Goal: Task Accomplishment & Management: Manage account settings

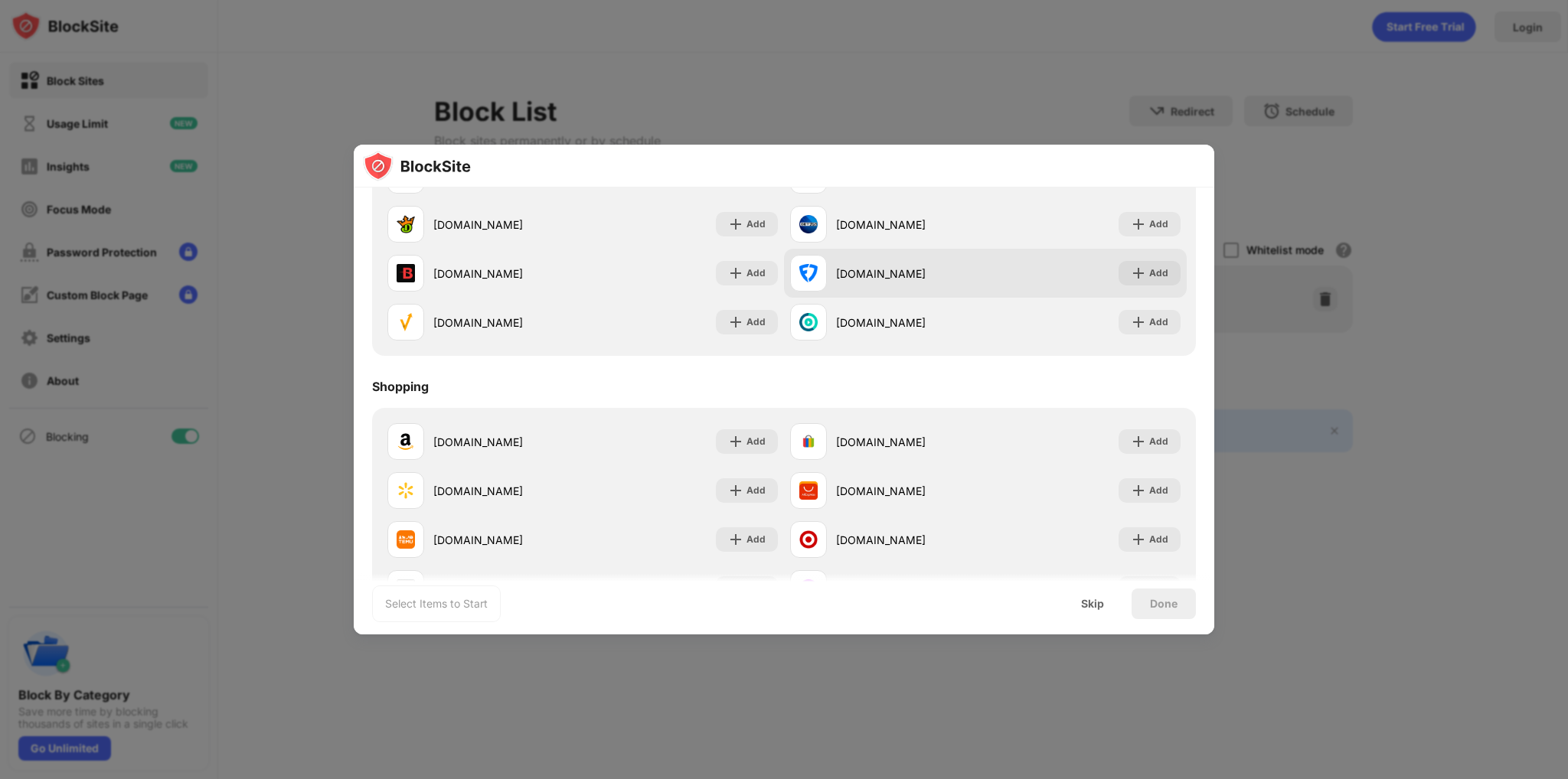
scroll to position [1647, 0]
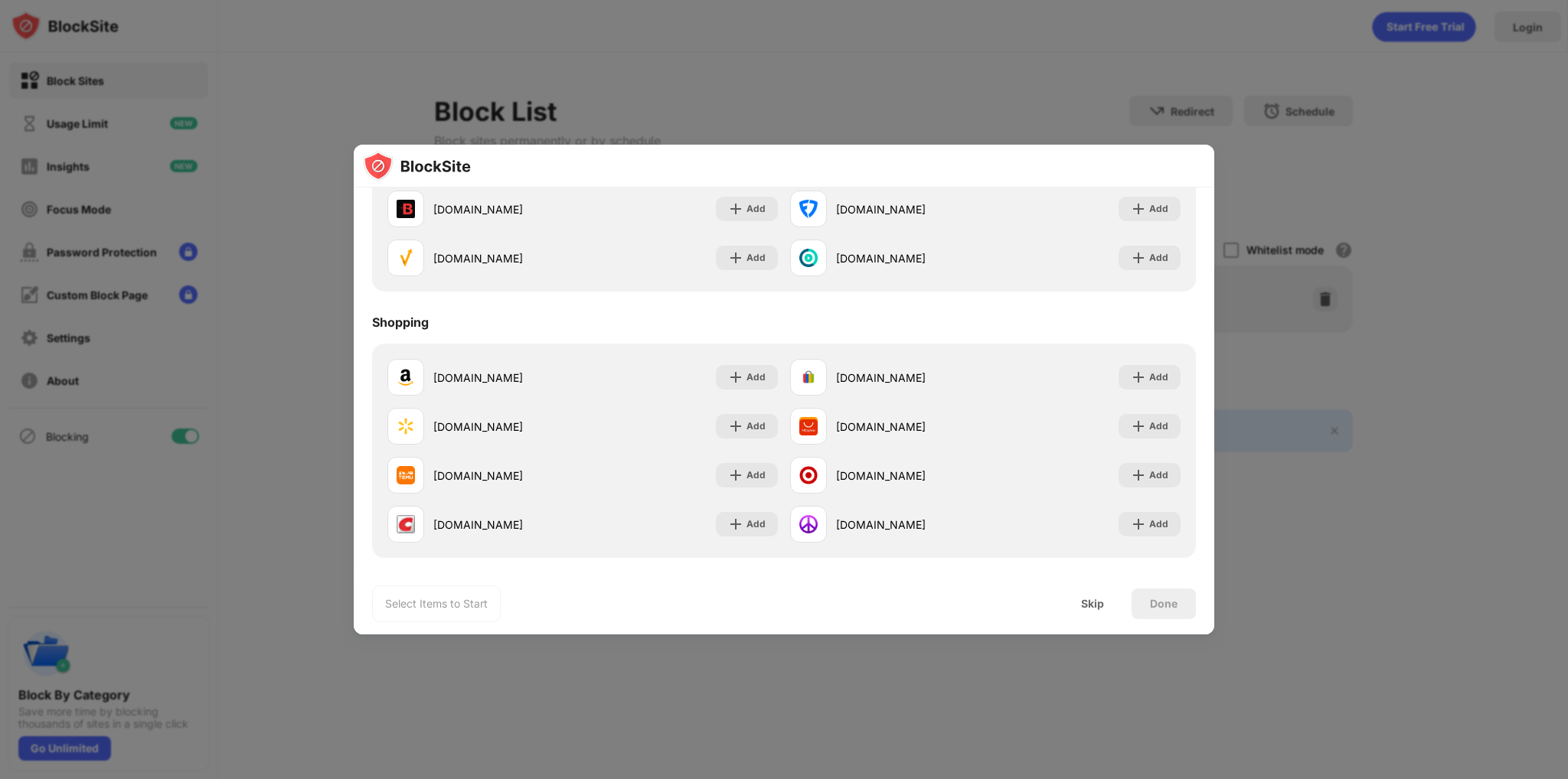
click at [1387, 336] on div at bounding box center [784, 390] width 1568 height 779
click at [1222, 106] on div at bounding box center [784, 390] width 1568 height 779
click at [1295, 160] on div at bounding box center [784, 390] width 1568 height 779
click at [1089, 604] on div "Skip" at bounding box center [1093, 603] width 23 height 12
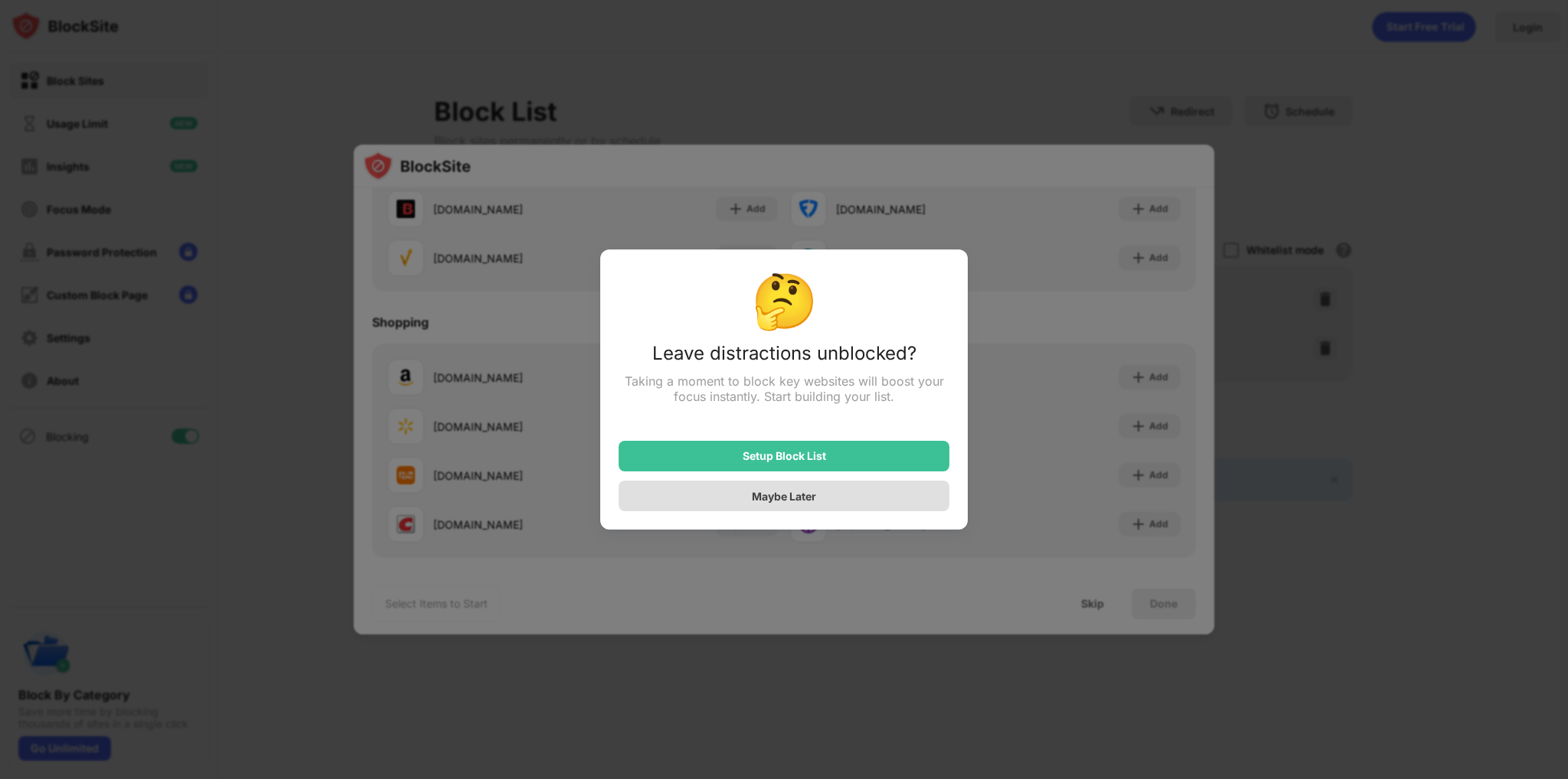
click at [835, 492] on div "Maybe Later" at bounding box center [784, 496] width 331 height 30
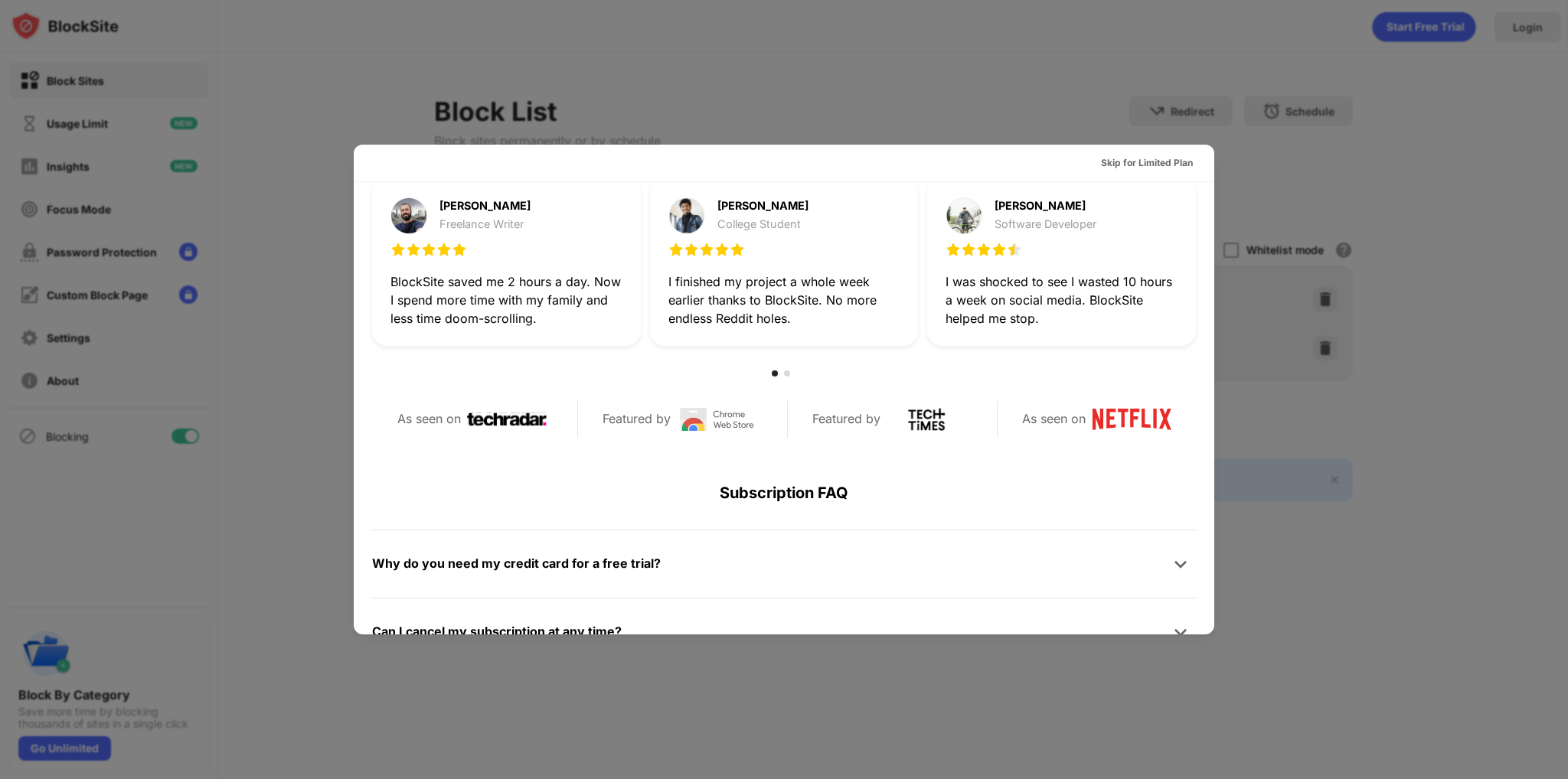
scroll to position [459, 0]
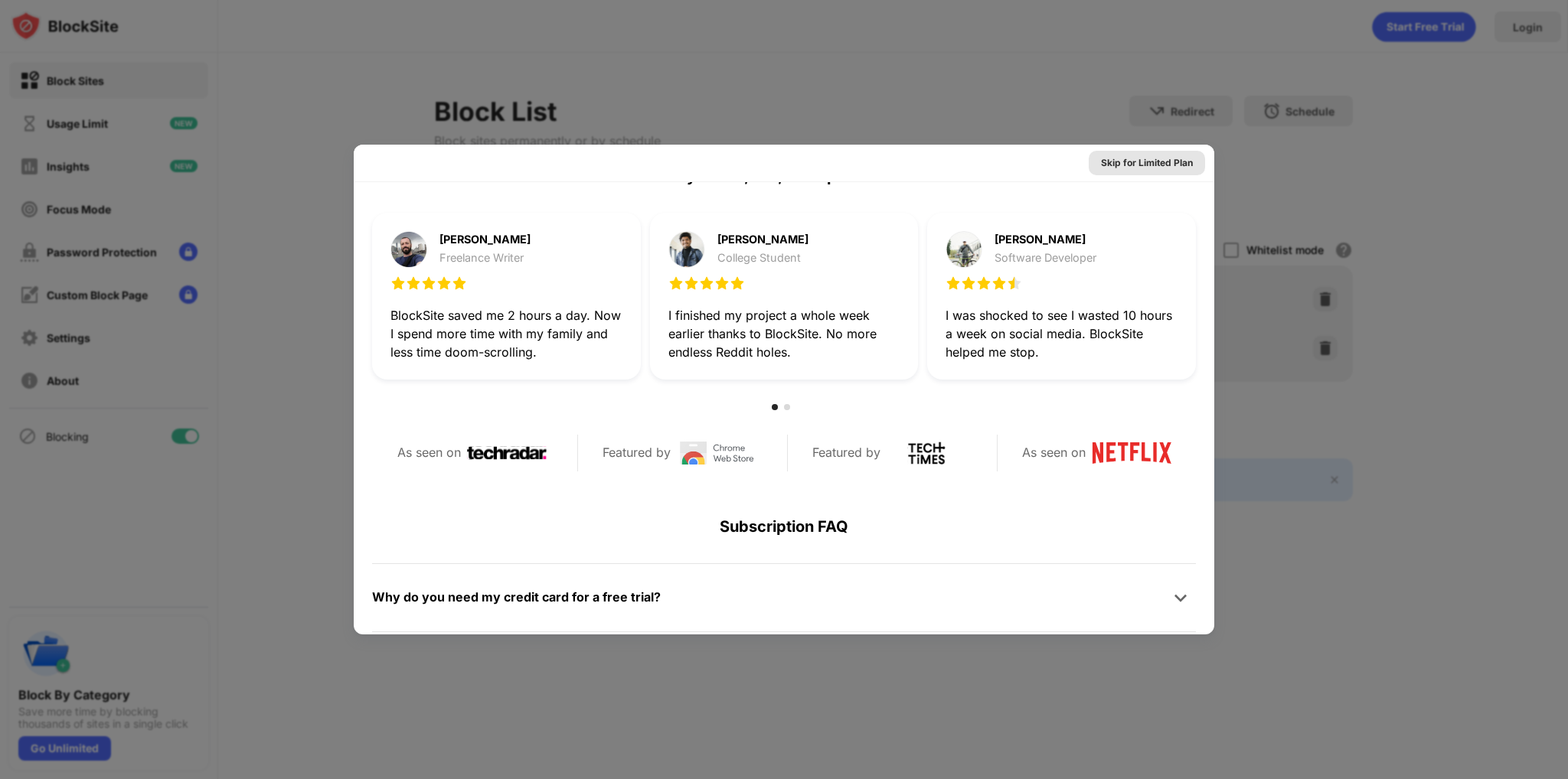
click at [1144, 164] on div "Skip for Limited Plan" at bounding box center [1146, 163] width 92 height 15
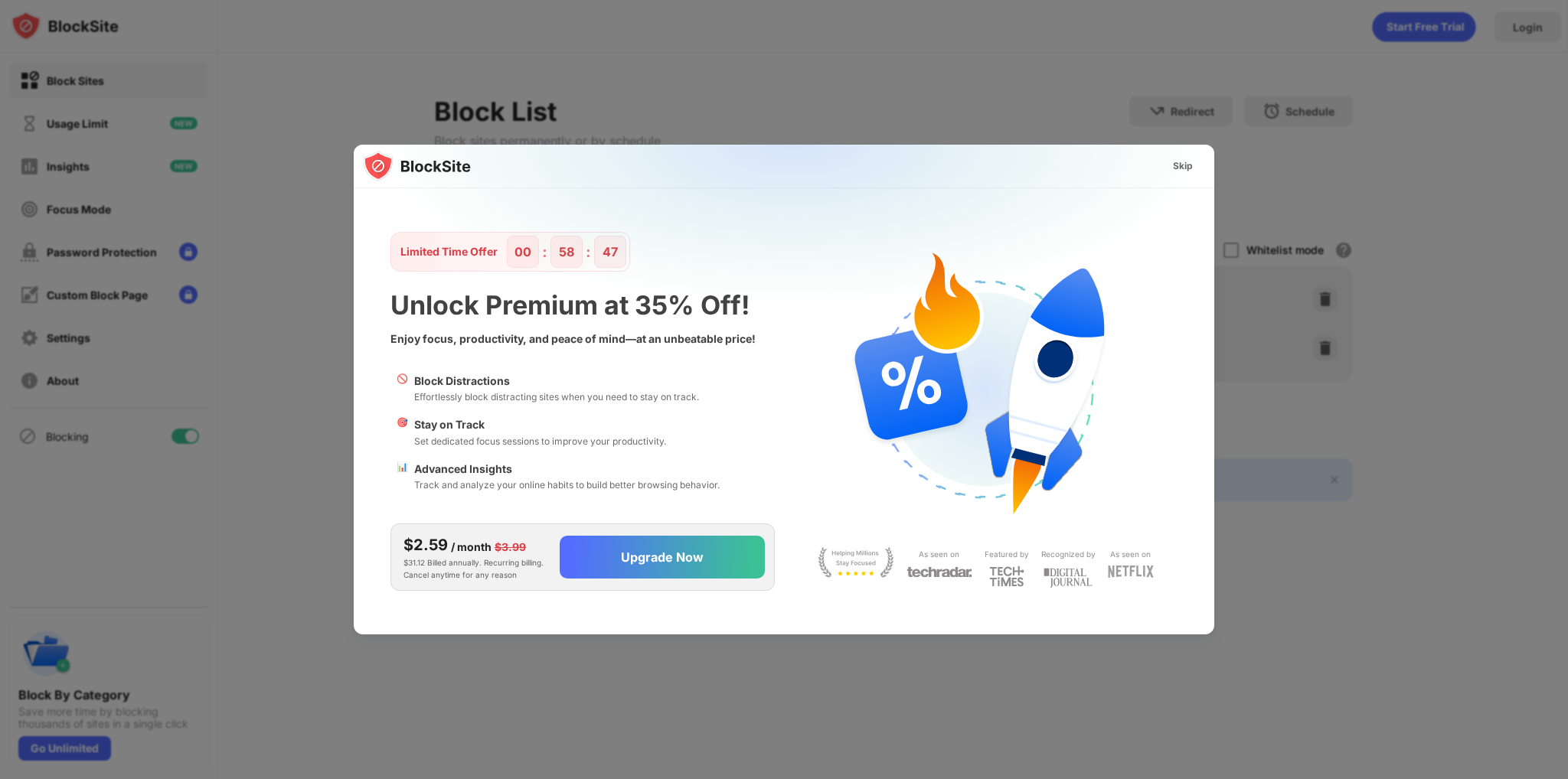
scroll to position [0, 0]
click at [1176, 162] on div "Skip" at bounding box center [1182, 166] width 20 height 15
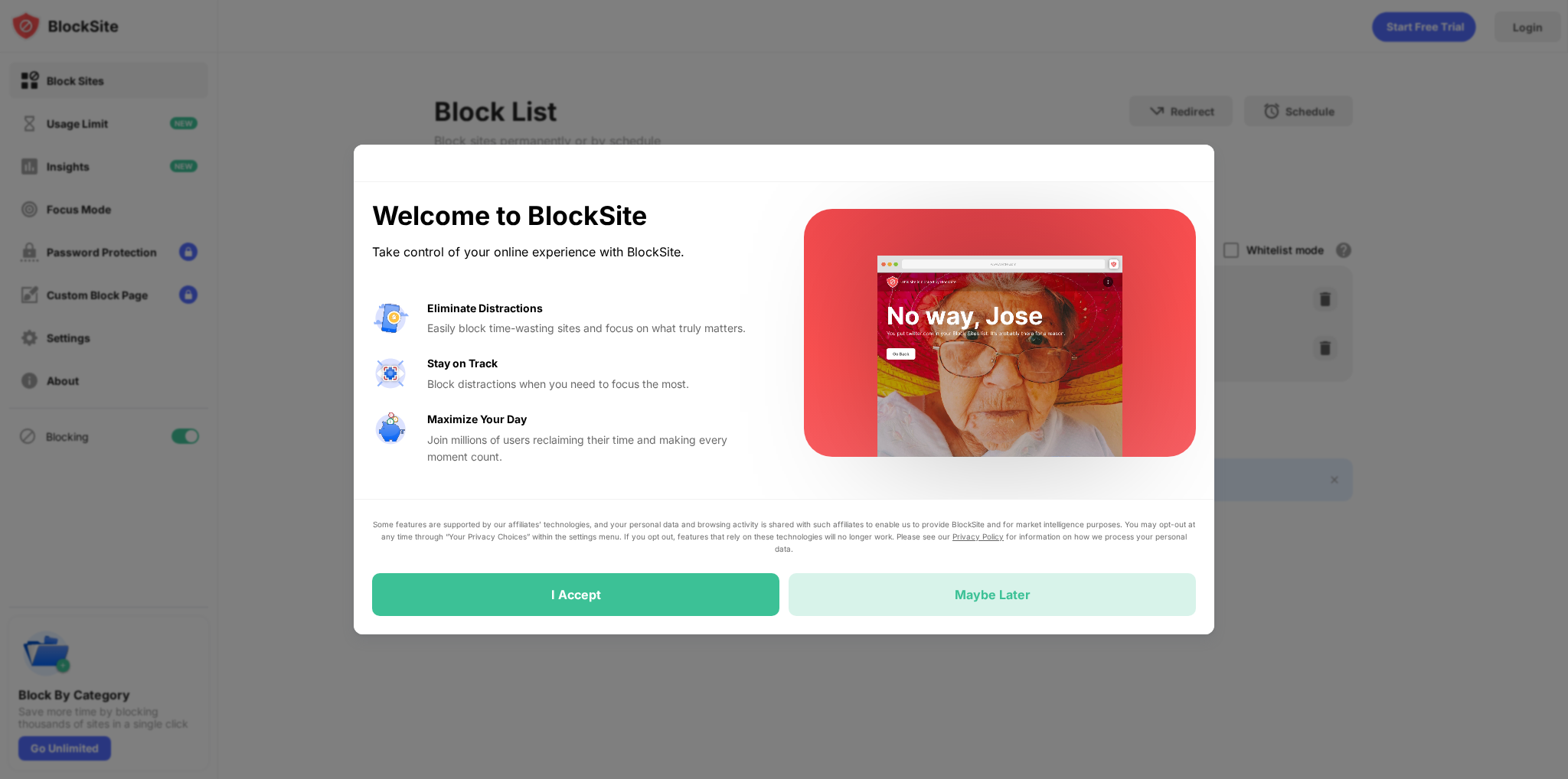
click at [939, 576] on div "Maybe Later" at bounding box center [992, 594] width 408 height 43
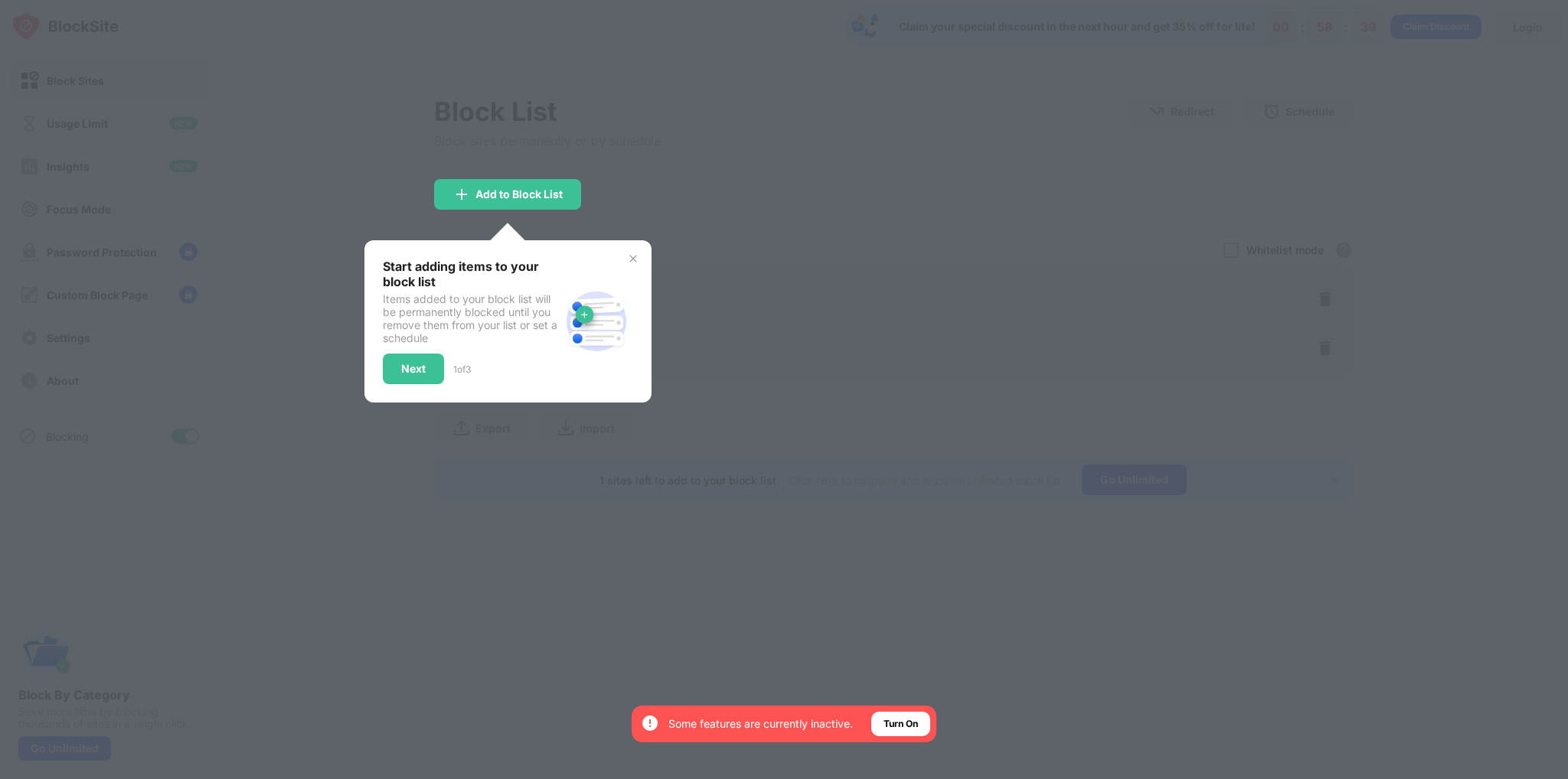
click at [616, 570] on div at bounding box center [784, 390] width 1568 height 779
click at [432, 370] on div "Next" at bounding box center [413, 369] width 61 height 30
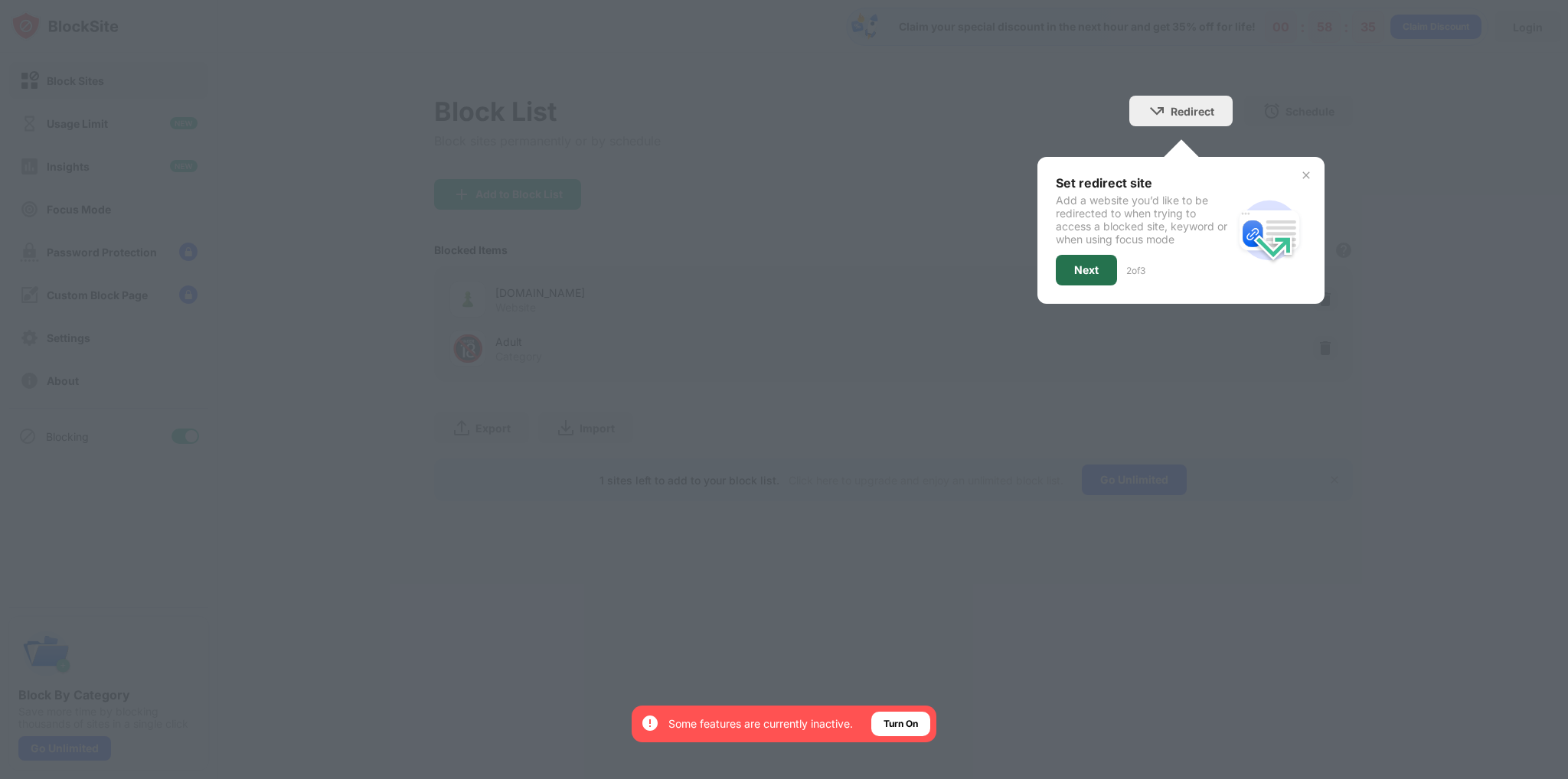
click at [1088, 269] on div "Next" at bounding box center [1086, 270] width 25 height 12
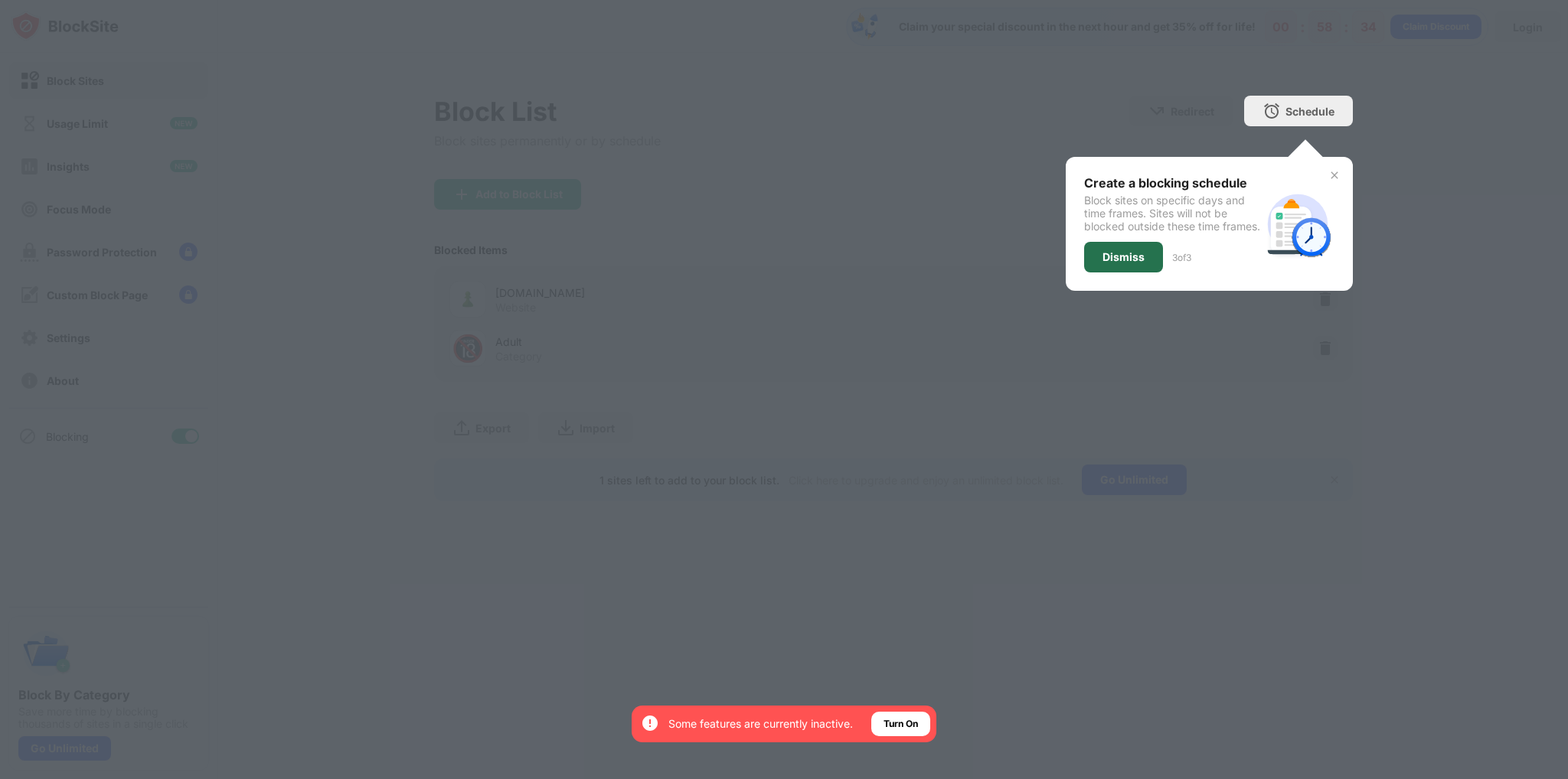
click at [1138, 263] on div "Dismiss" at bounding box center [1123, 256] width 42 height 12
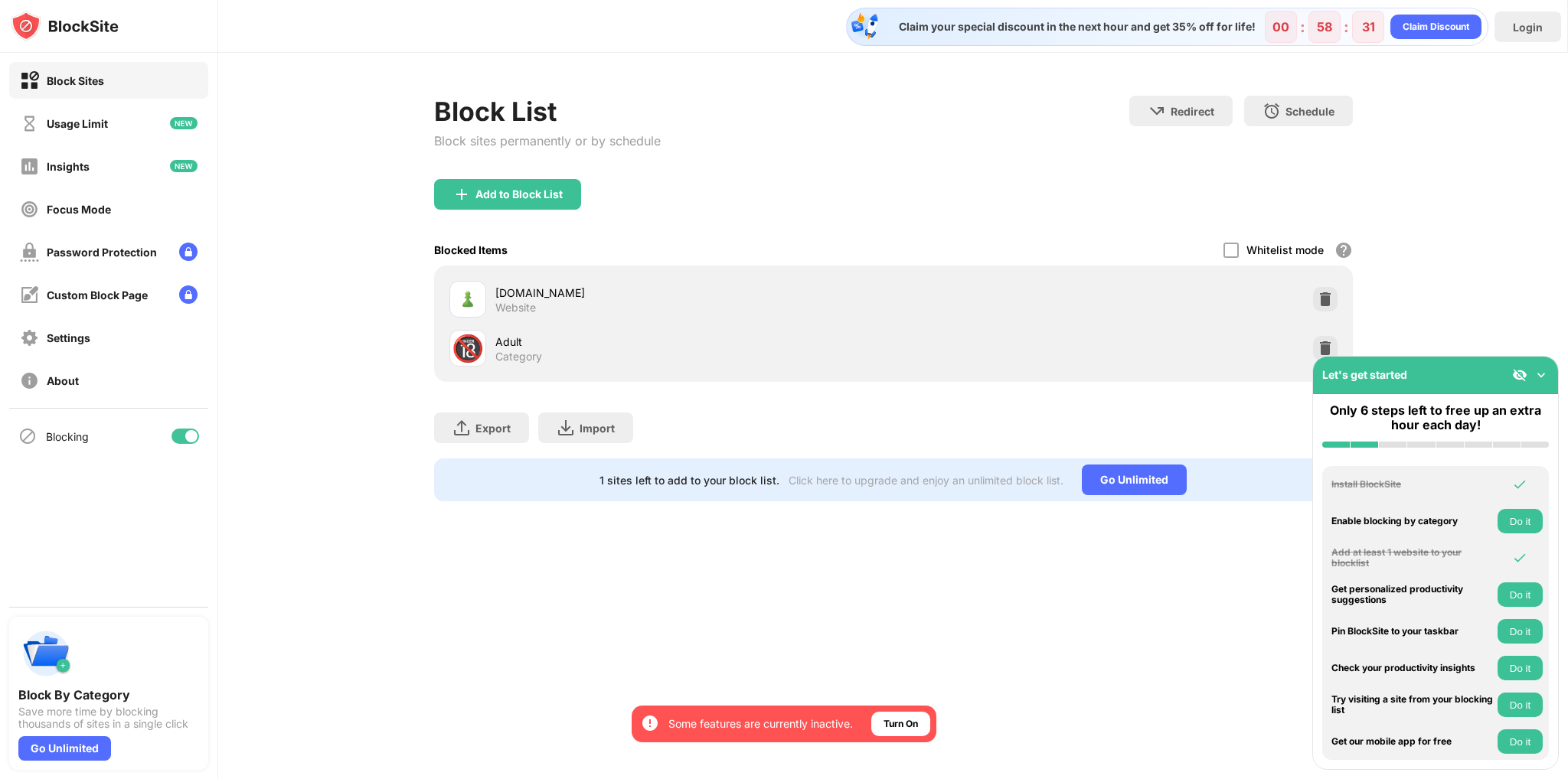
click at [533, 350] on div "Category" at bounding box center [518, 356] width 47 height 14
click at [464, 350] on div "🔞" at bounding box center [468, 348] width 32 height 31
click at [1329, 350] on img at bounding box center [1325, 349] width 15 height 15
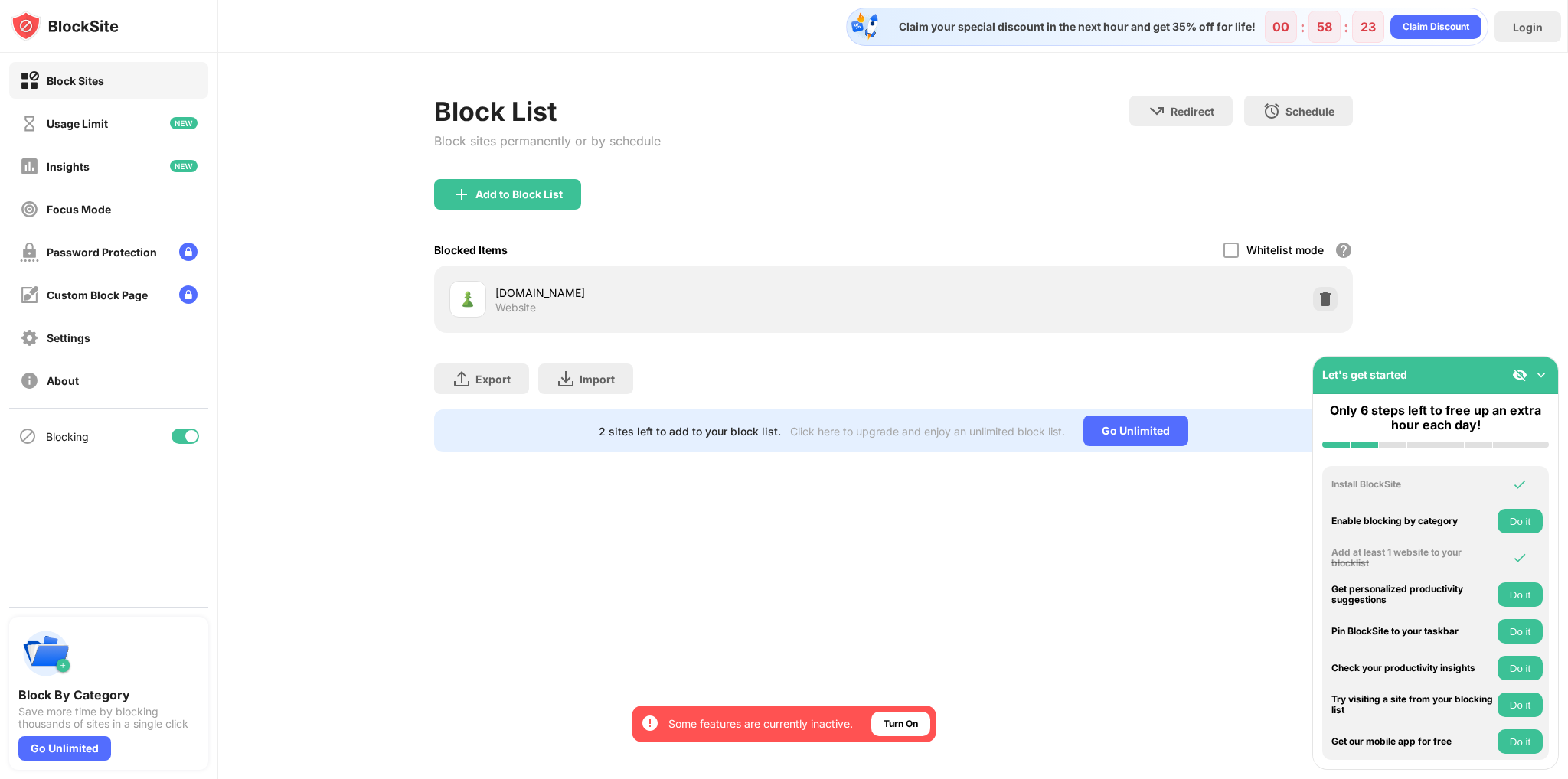
click at [1538, 374] on img at bounding box center [1541, 375] width 15 height 15
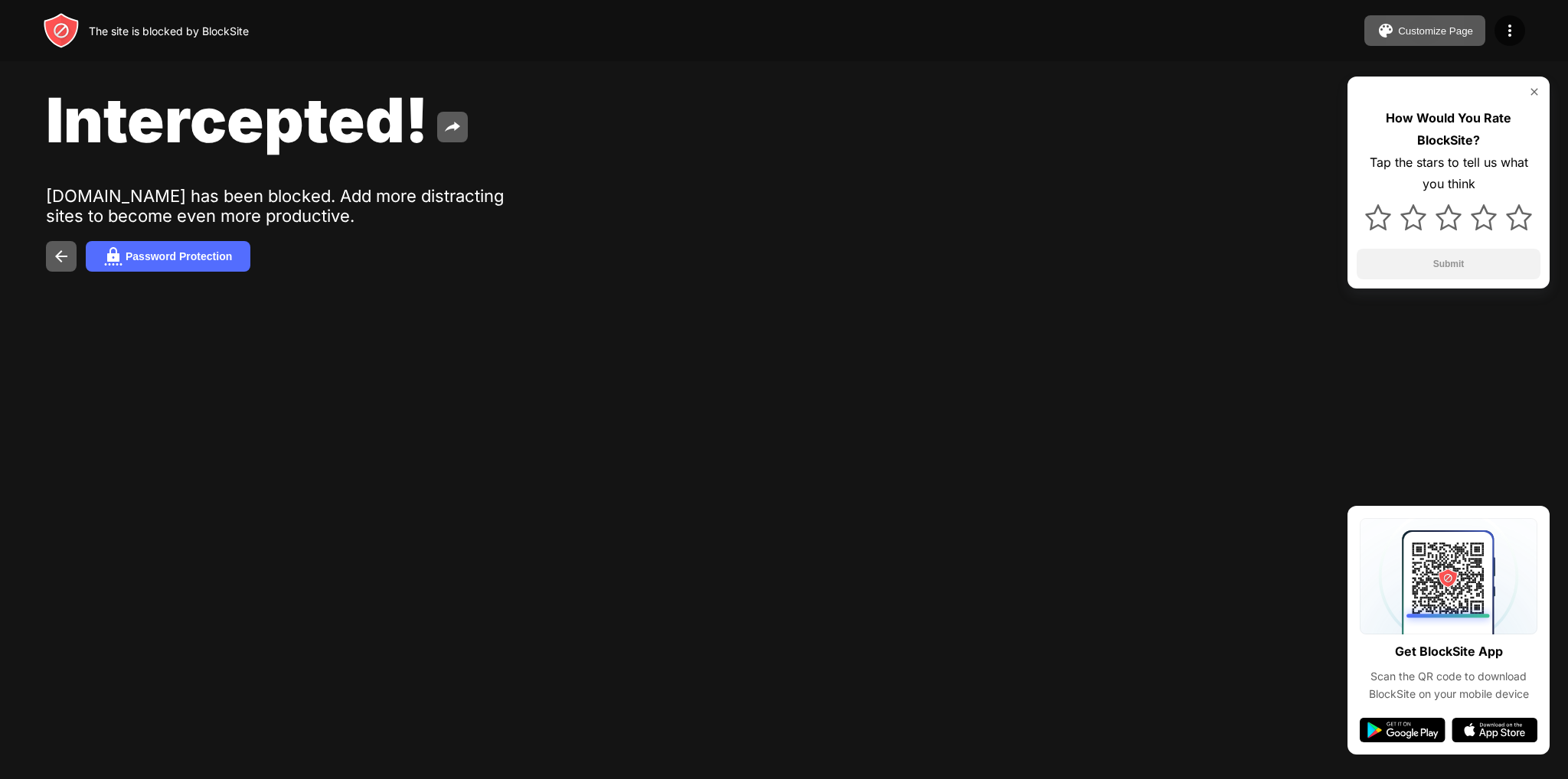
click at [1530, 92] on img at bounding box center [1534, 91] width 12 height 12
